Goal: Task Accomplishment & Management: Complete application form

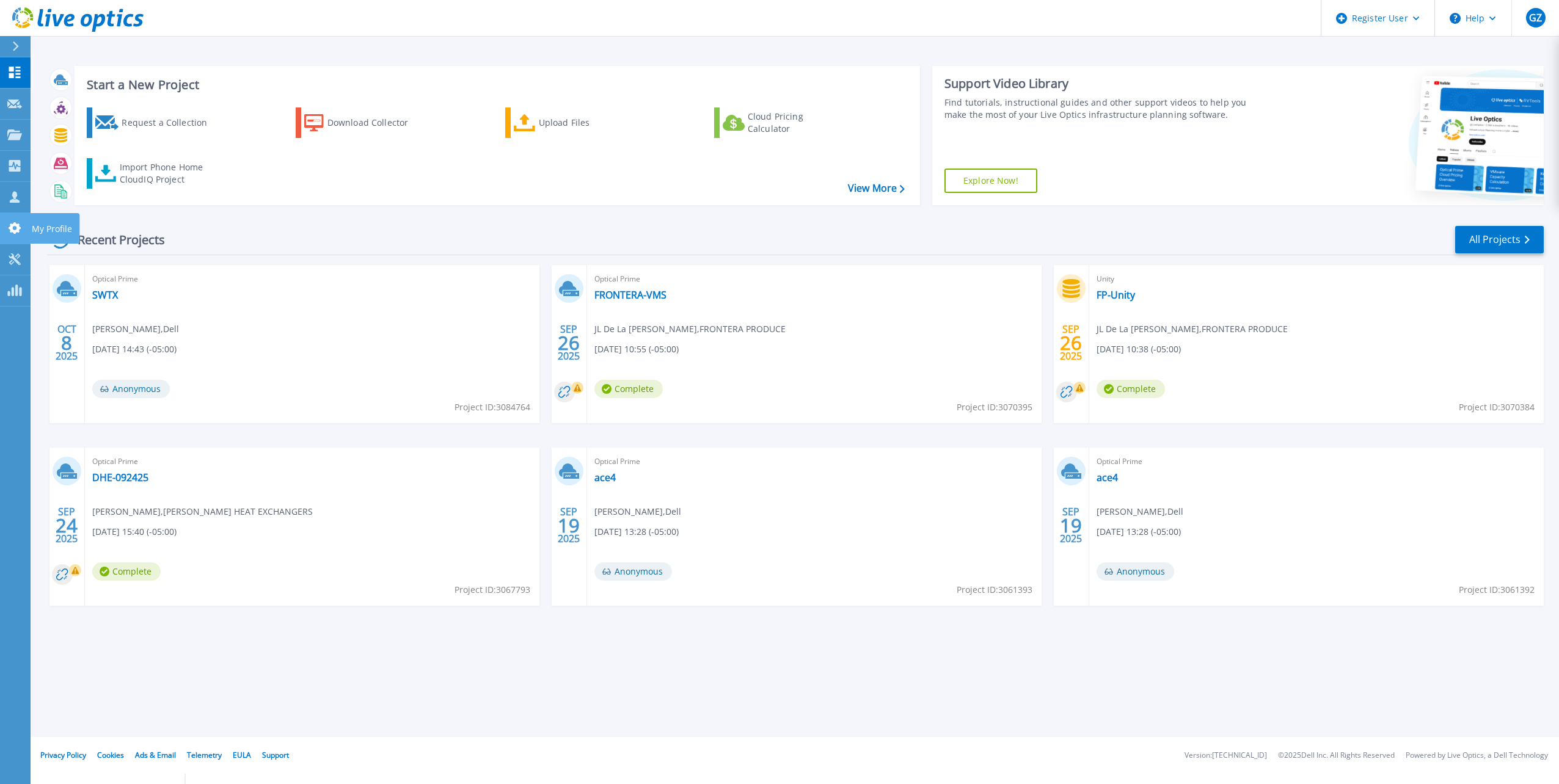
click at [6, 219] on link "My Profile My Profile" at bounding box center [15, 228] width 30 height 31
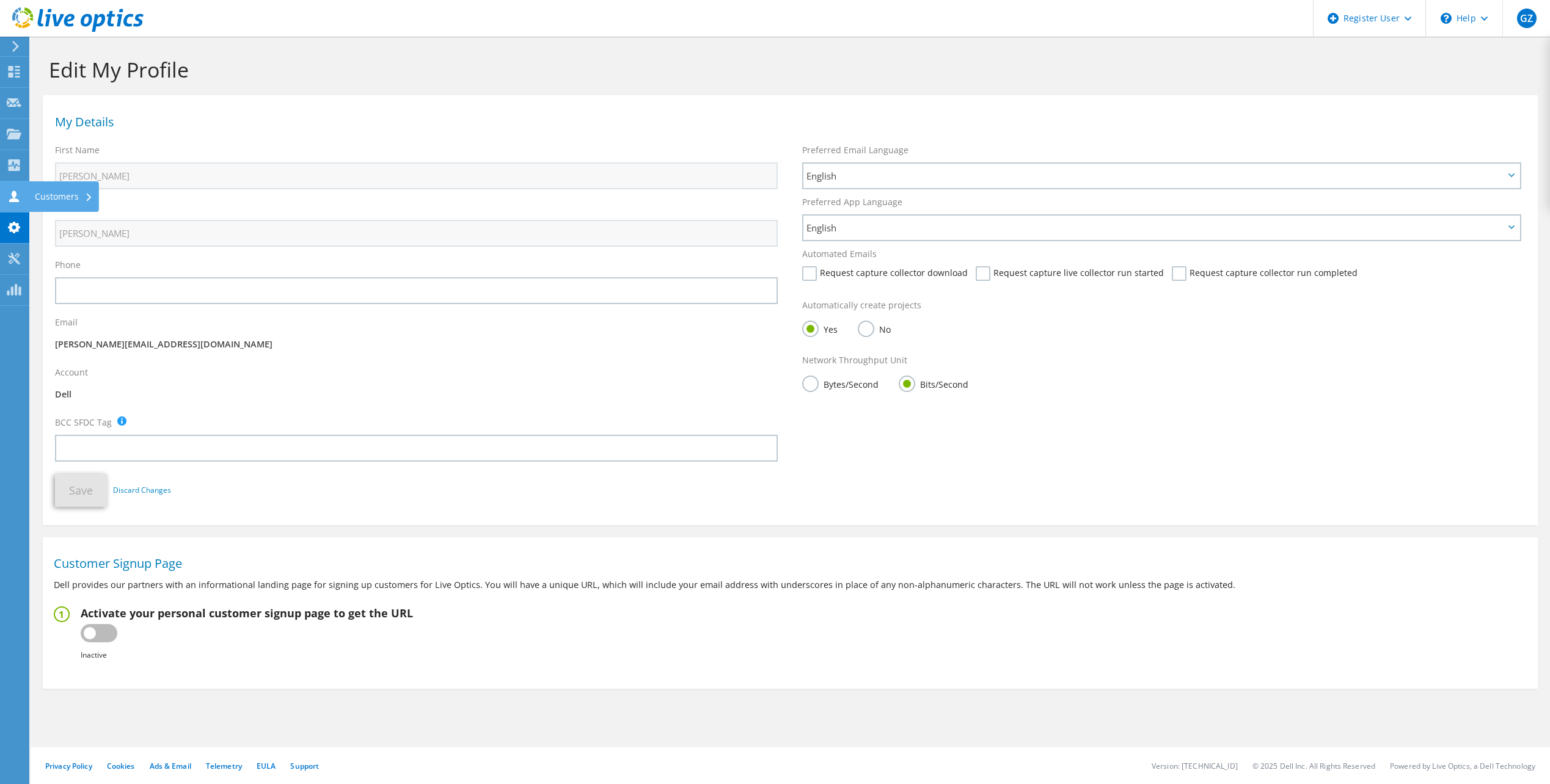
click at [11, 203] on div at bounding box center [14, 197] width 15 height 13
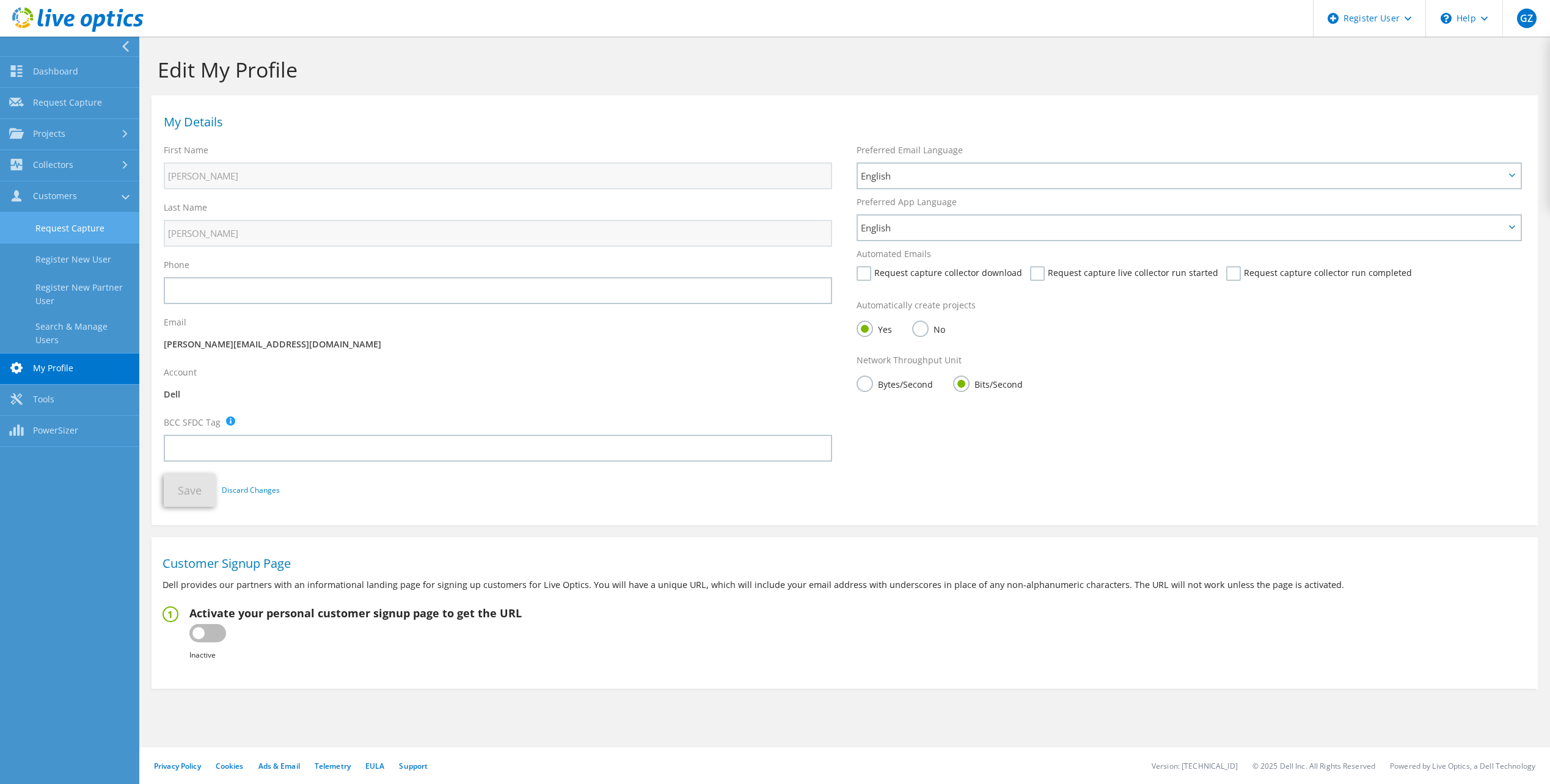
click at [35, 229] on link "Request Capture" at bounding box center [70, 228] width 140 height 31
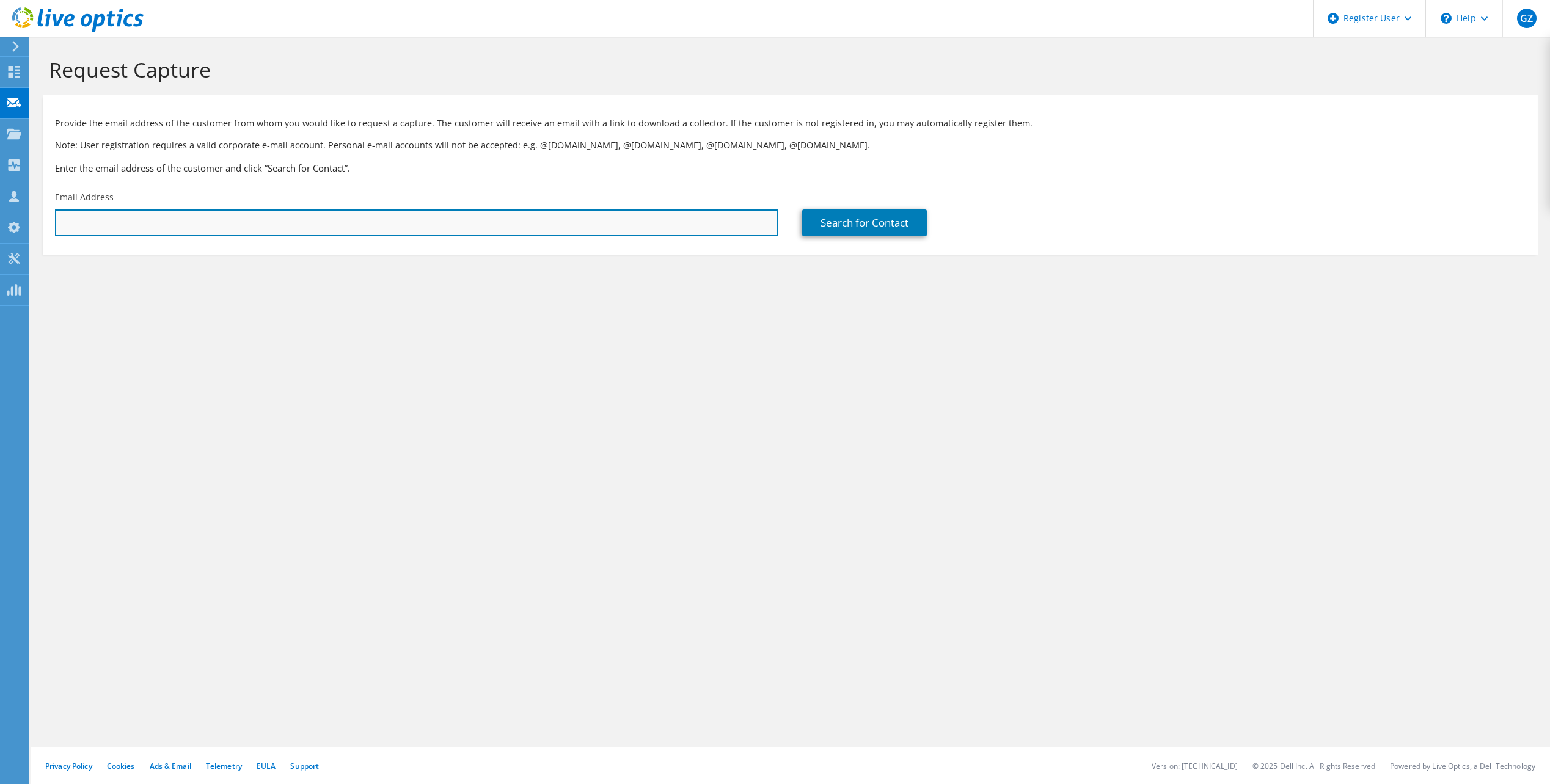
click at [329, 223] on input "text" at bounding box center [416, 223] width 723 height 27
paste input "[EMAIL_ADDRESS][DOMAIN_NAME]"
type input "[EMAIL_ADDRESS][DOMAIN_NAME]"
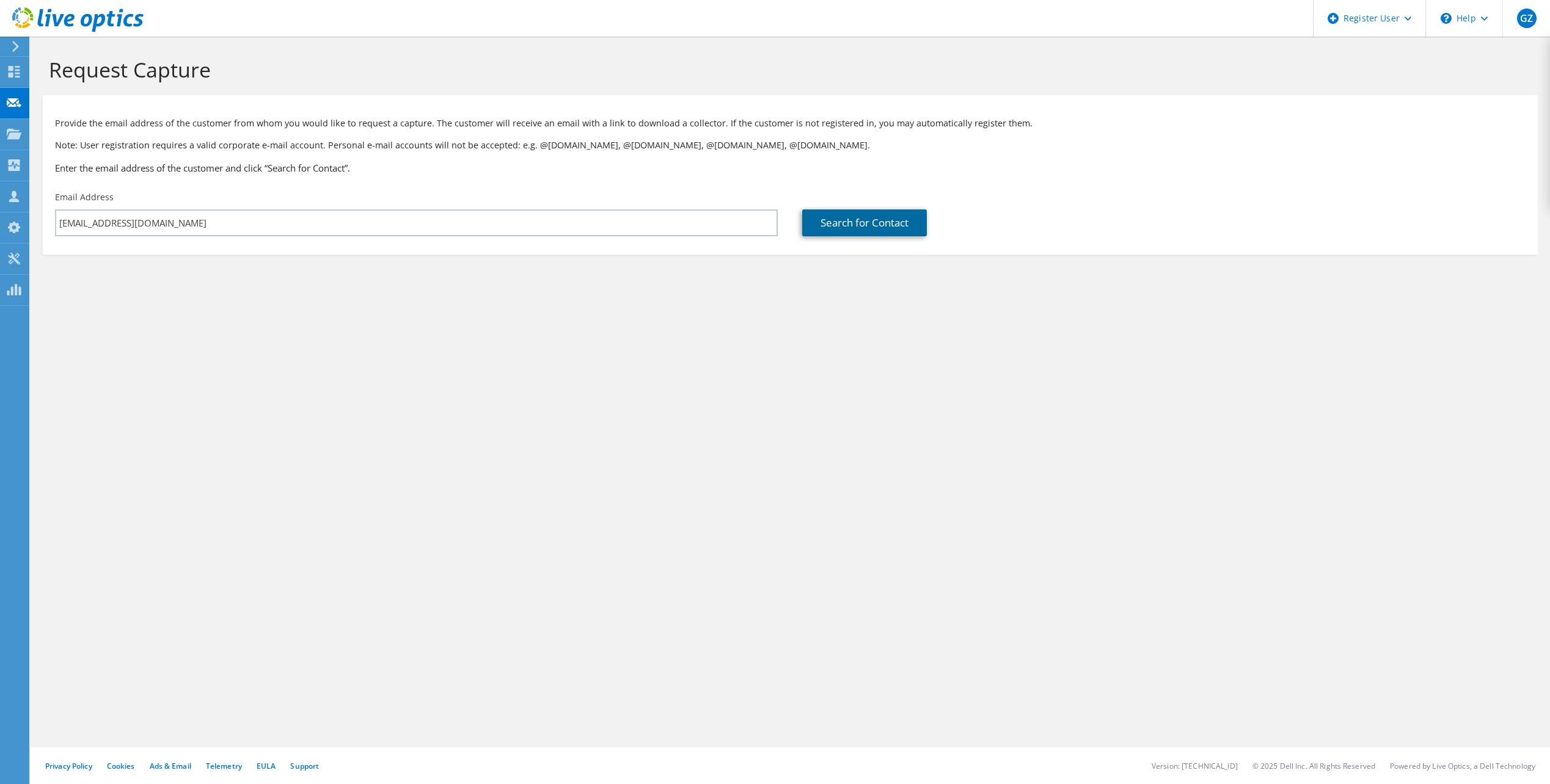
click at [853, 220] on link "Search for Contact" at bounding box center [864, 223] width 125 height 27
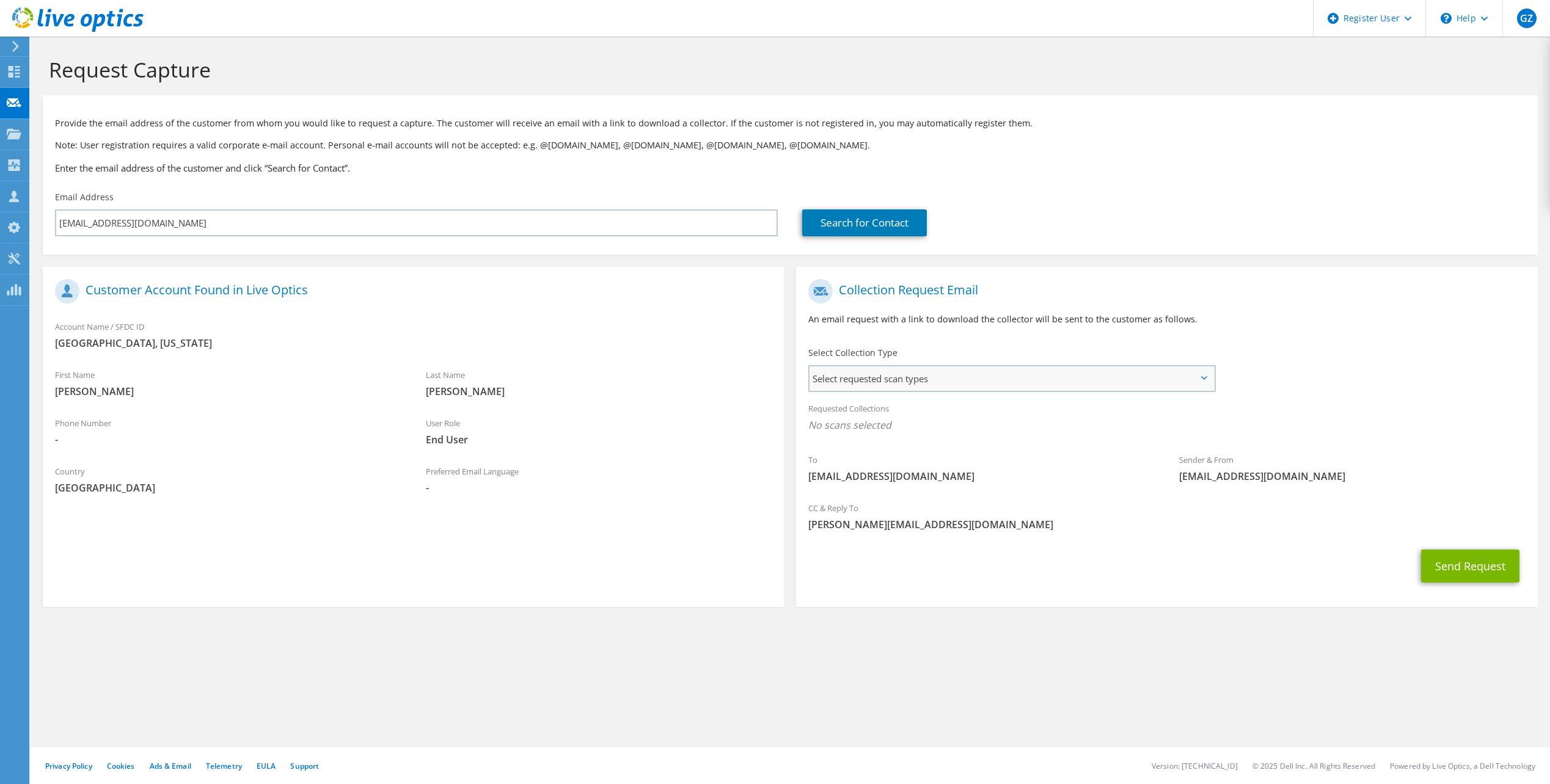
click at [1121, 382] on span "Select requested scan types" at bounding box center [1011, 379] width 404 height 25
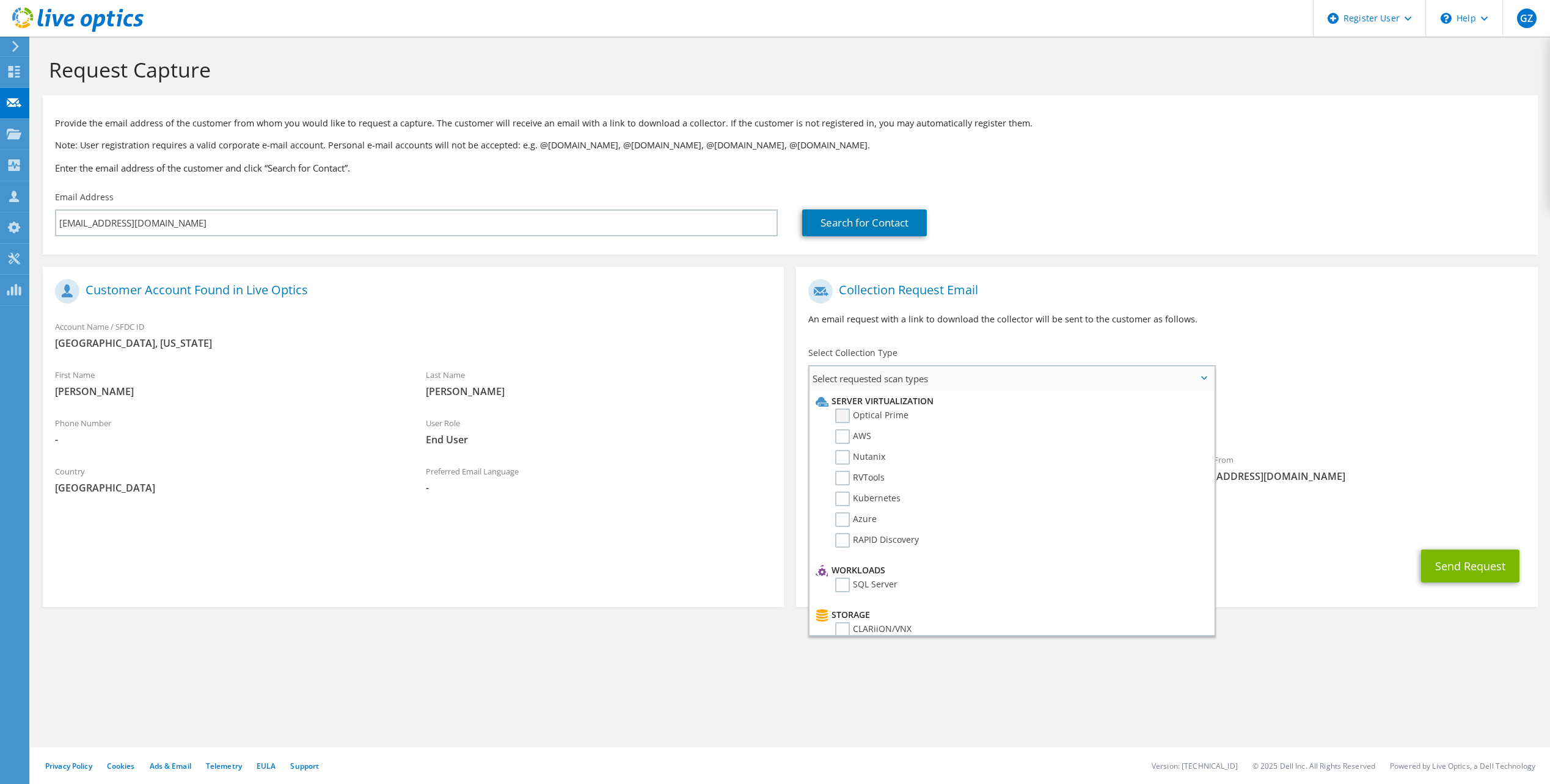
click at [874, 419] on label "Optical Prime" at bounding box center [872, 416] width 73 height 15
click at [0, 0] on input "Optical Prime" at bounding box center [0, 0] width 0 height 0
drag, startPoint x: 1472, startPoint y: 448, endPoint x: 1447, endPoint y: 507, distance: 64.1
click at [1470, 448] on div "Requested Collections No scans selected Optical Prime" at bounding box center [1166, 423] width 741 height 55
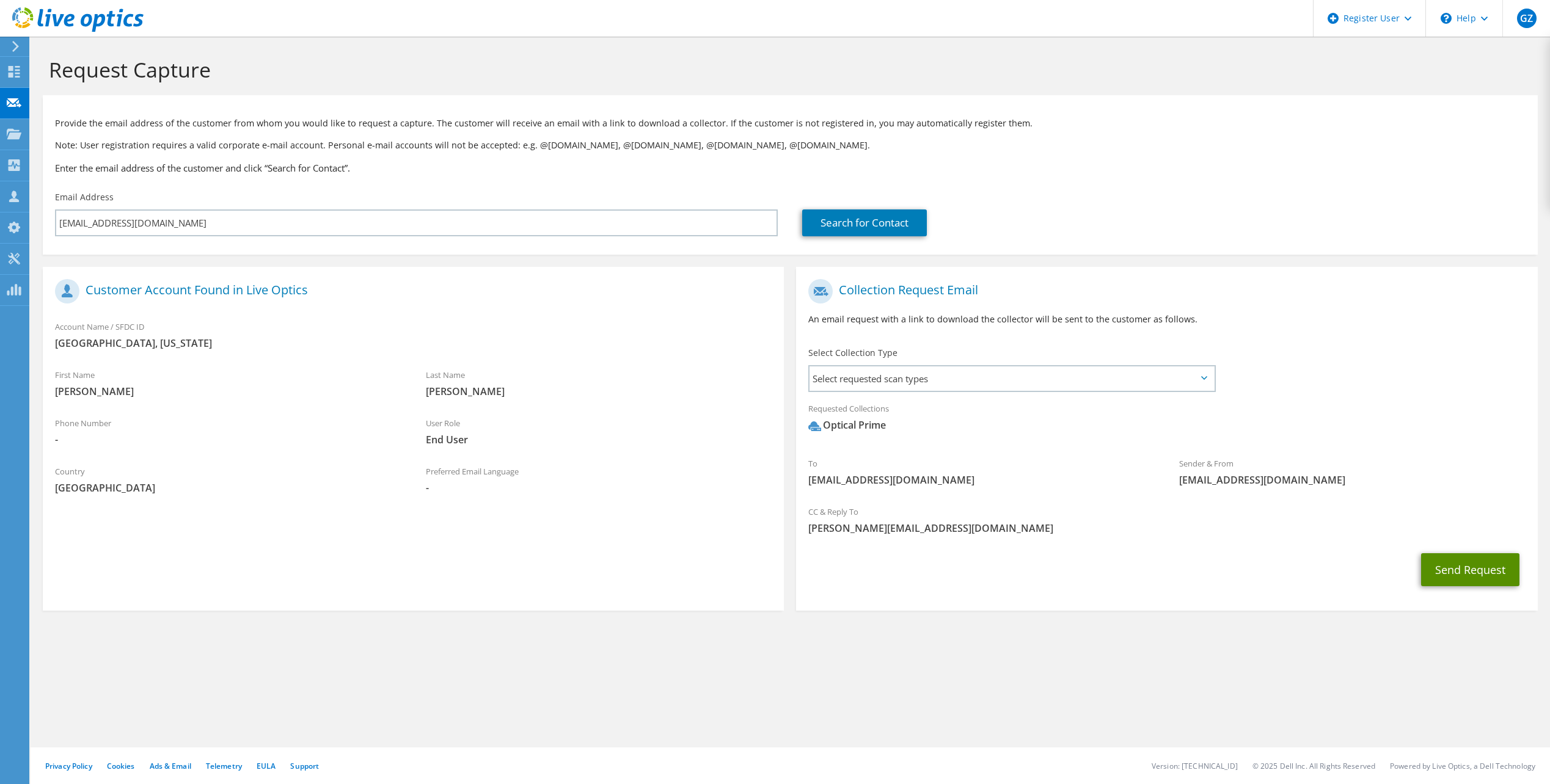
click at [1467, 568] on button "Send Request" at bounding box center [1470, 570] width 98 height 33
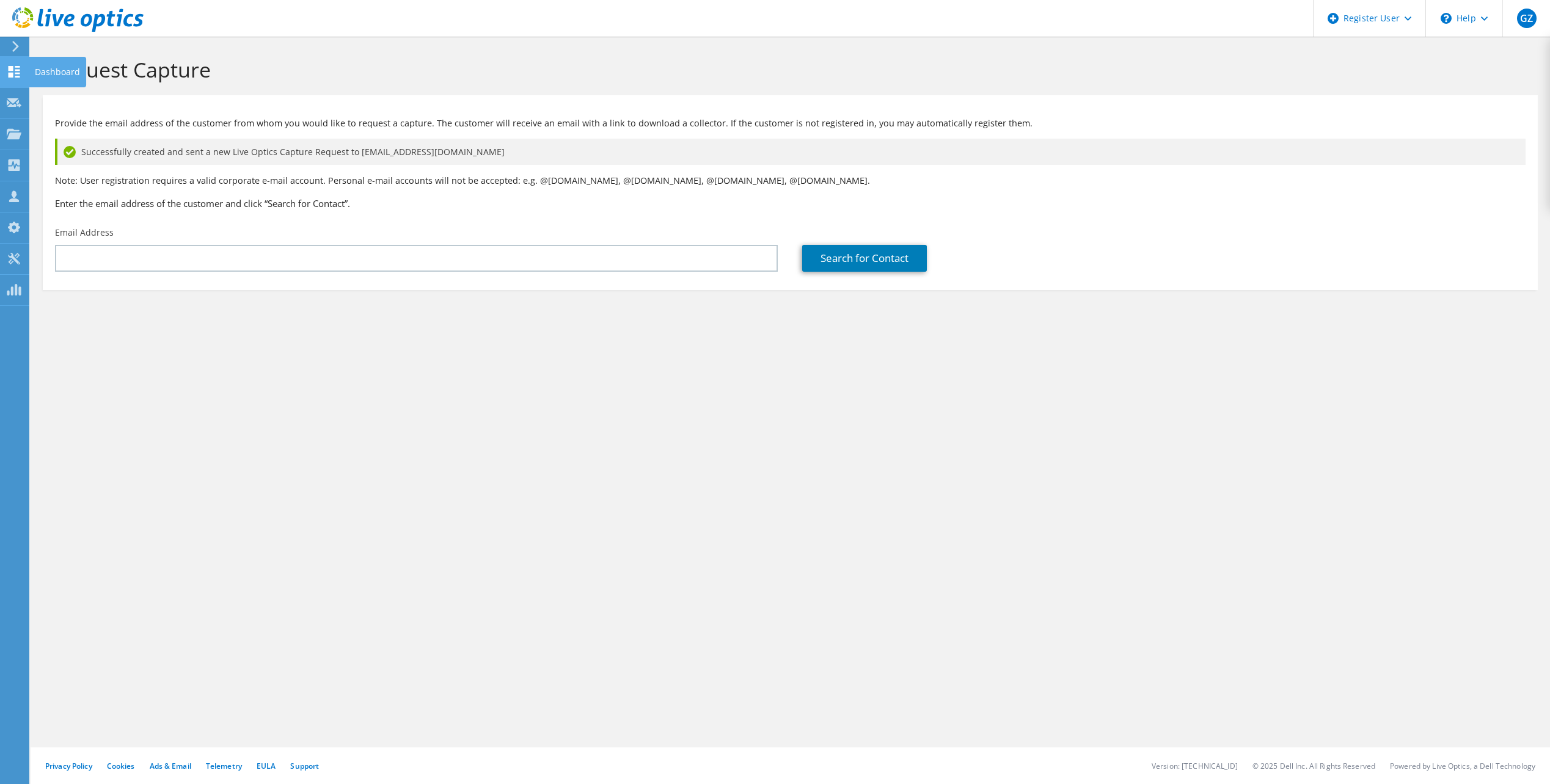
click at [30, 76] on div "Dashboard" at bounding box center [57, 72] width 57 height 30
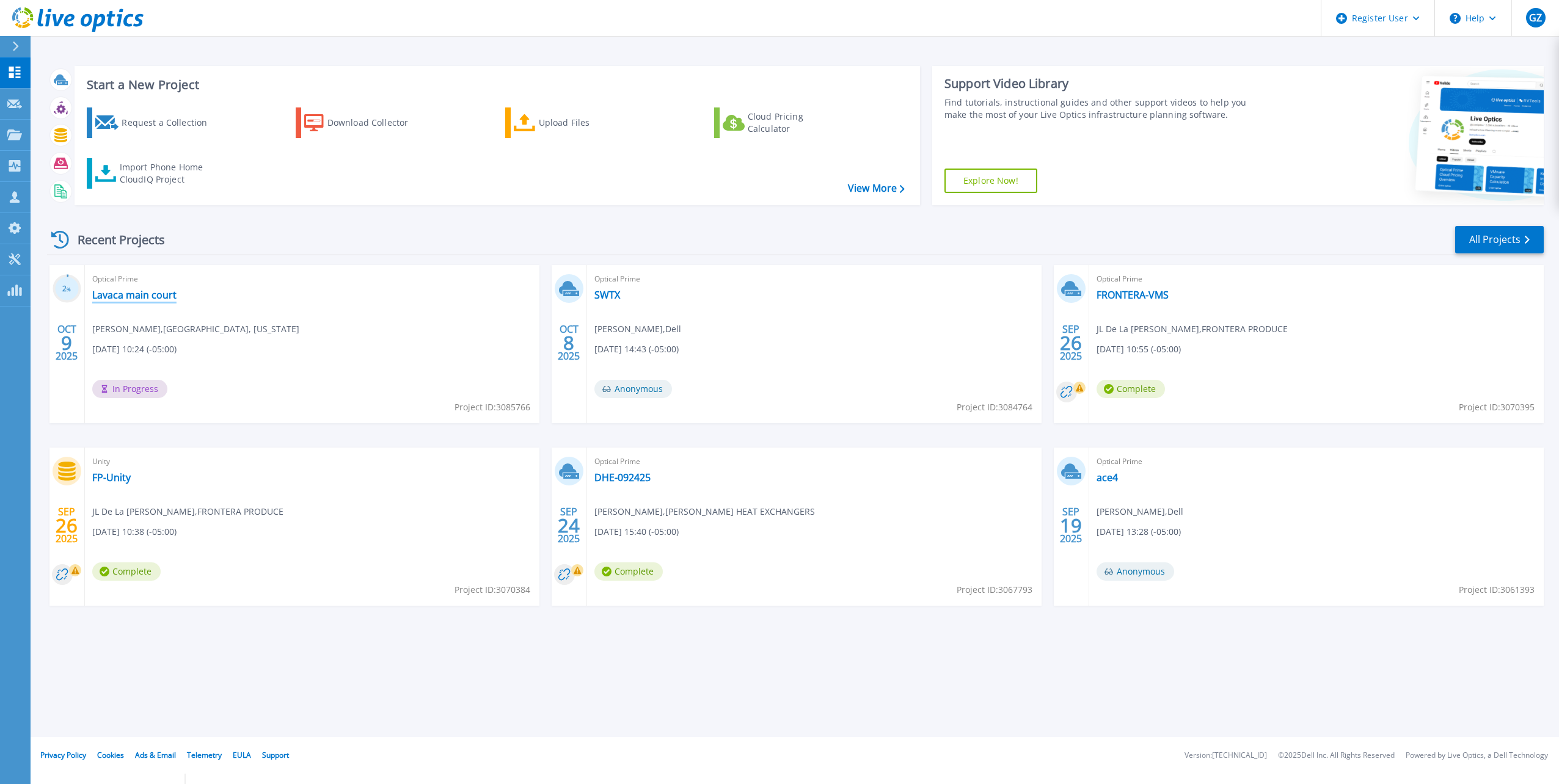
click at [115, 295] on link "Lavaca main court" at bounding box center [135, 295] width 85 height 12
